Goal: Find specific page/section: Find specific page/section

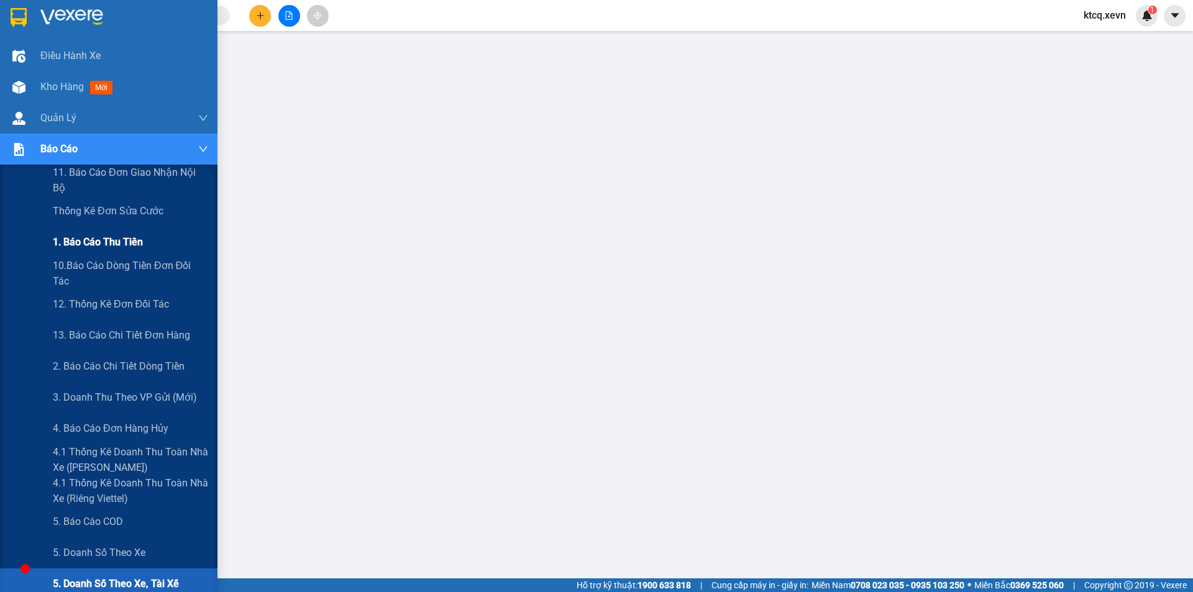
click at [120, 239] on span "1. Báo cáo thu tiền" at bounding box center [98, 242] width 90 height 16
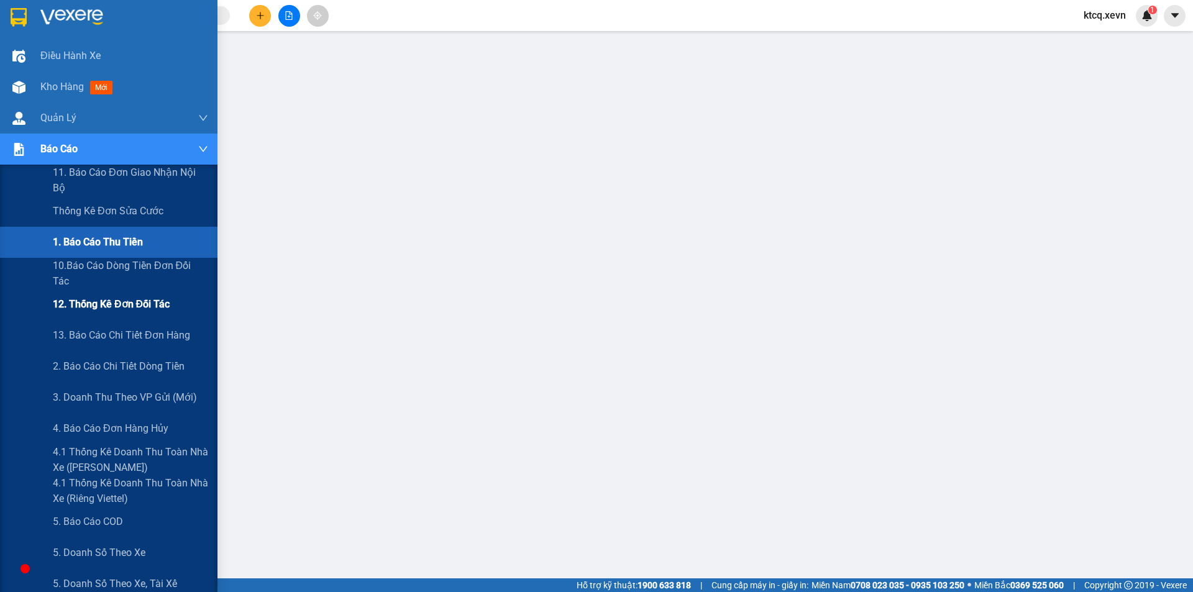
click at [106, 315] on div "12. Thống kê đơn đối tác" at bounding box center [130, 304] width 155 height 31
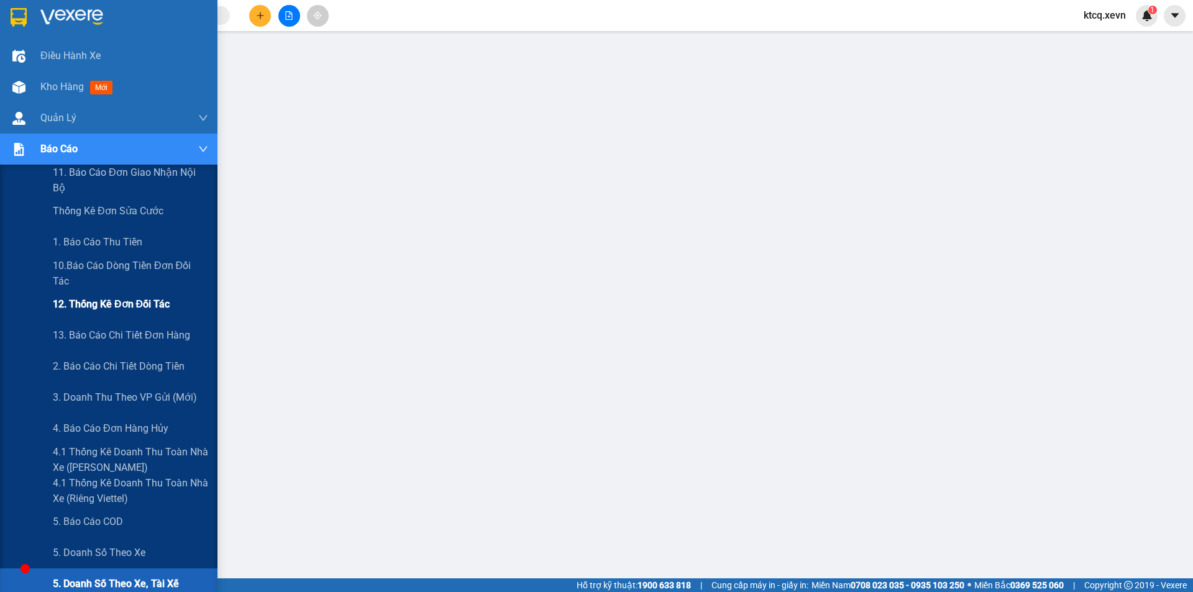
click at [134, 310] on span "12. Thống kê đơn đối tác" at bounding box center [111, 305] width 117 height 16
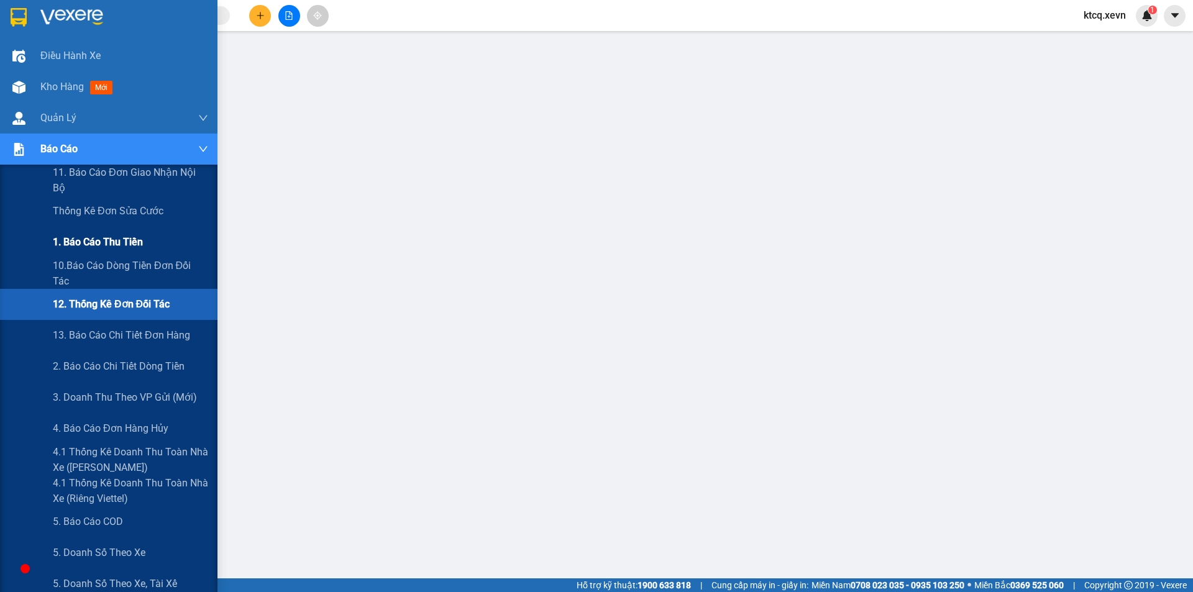
click at [149, 239] on div "1. Báo cáo thu tiền" at bounding box center [130, 242] width 155 height 31
